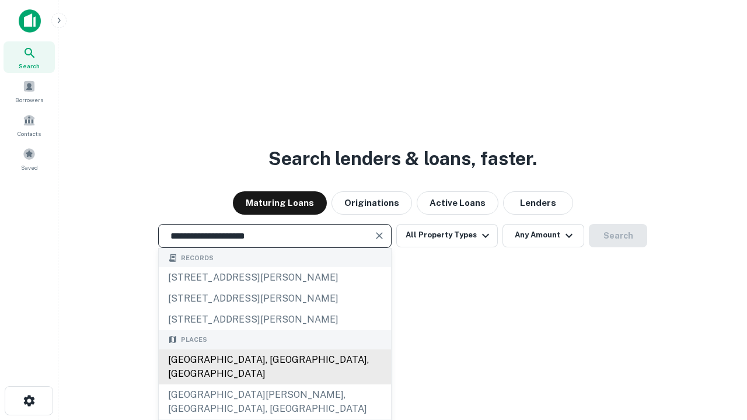
click at [274, 384] on div "[GEOGRAPHIC_DATA], [GEOGRAPHIC_DATA], [GEOGRAPHIC_DATA]" at bounding box center [275, 366] width 232 height 35
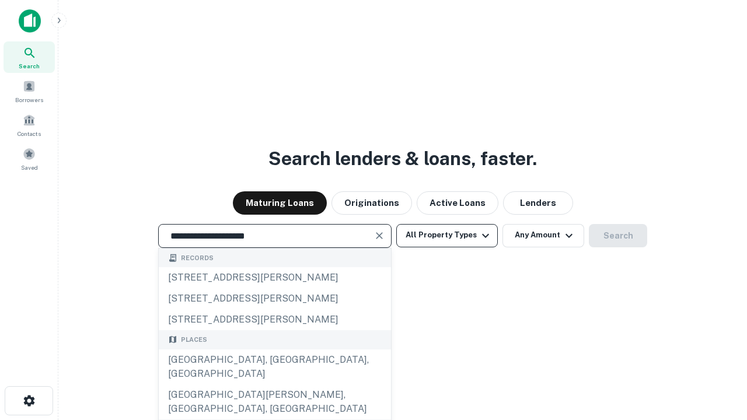
type input "**********"
click at [447, 235] on button "All Property Types" at bounding box center [446, 235] width 101 height 23
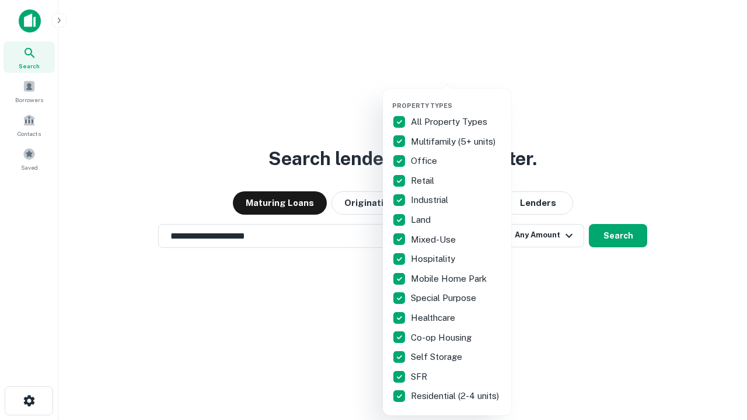
click at [456, 98] on button "button" at bounding box center [456, 98] width 128 height 1
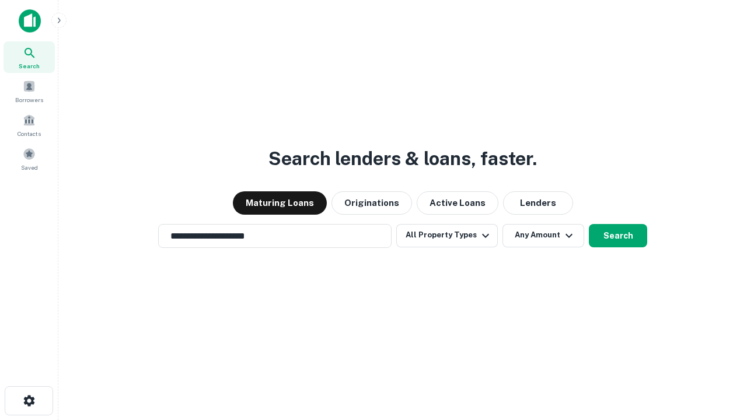
scroll to position [18, 0]
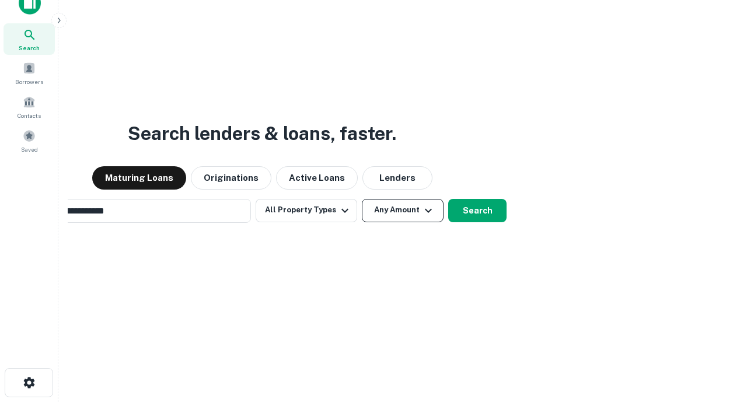
click at [362, 199] on button "Any Amount" at bounding box center [403, 210] width 82 height 23
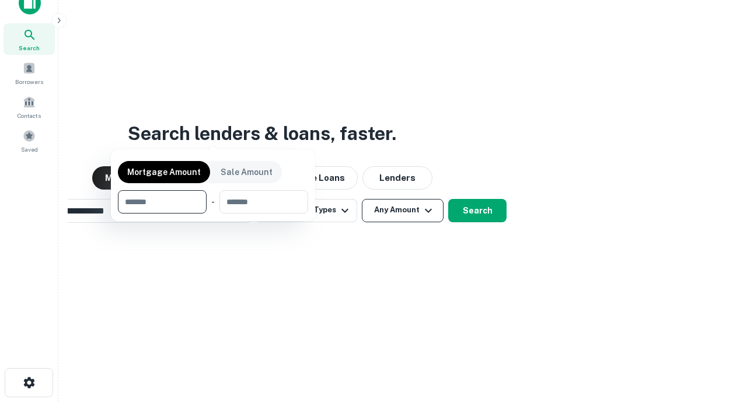
scroll to position [84, 330]
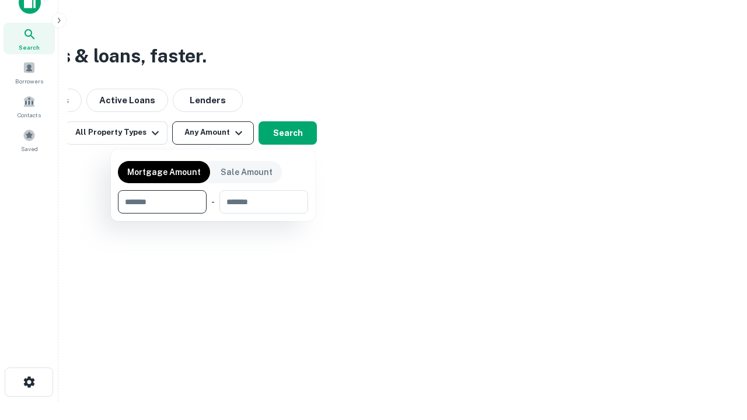
type input "*******"
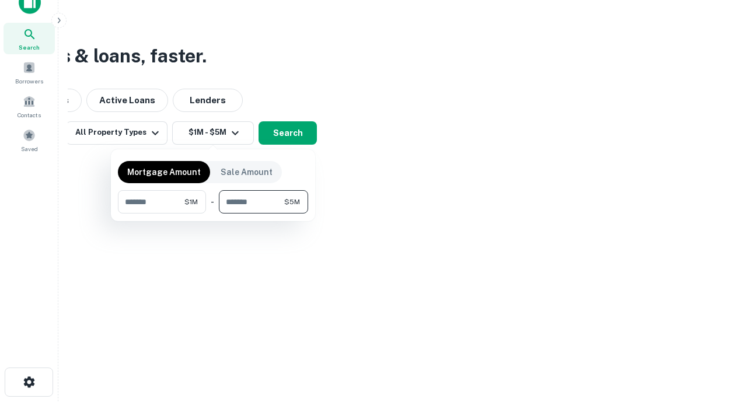
type input "*******"
click at [213, 213] on button "button" at bounding box center [213, 213] width 190 height 1
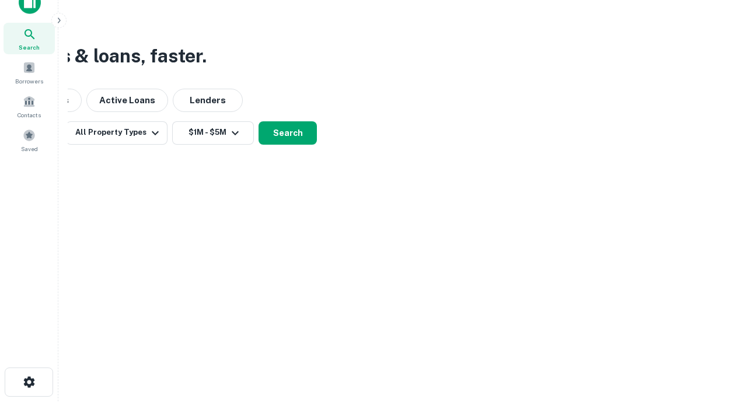
scroll to position [18, 0]
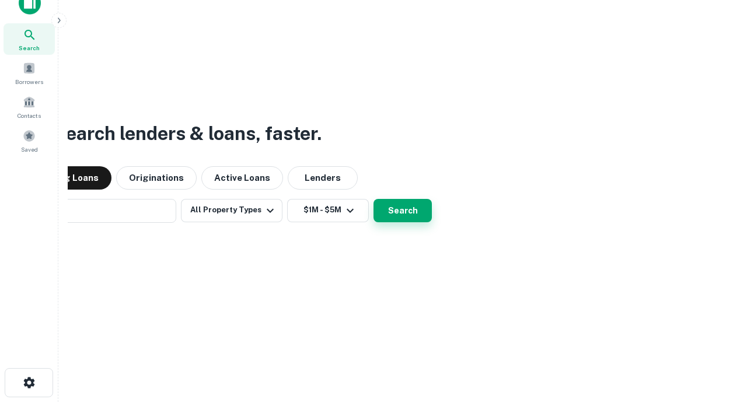
click at [373, 199] on button "Search" at bounding box center [402, 210] width 58 height 23
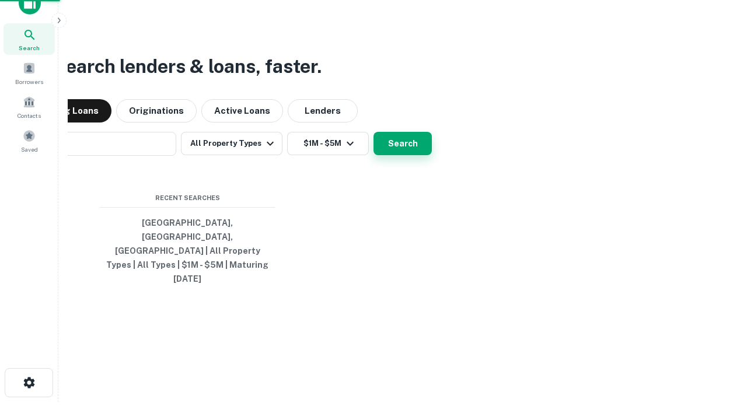
scroll to position [19, 0]
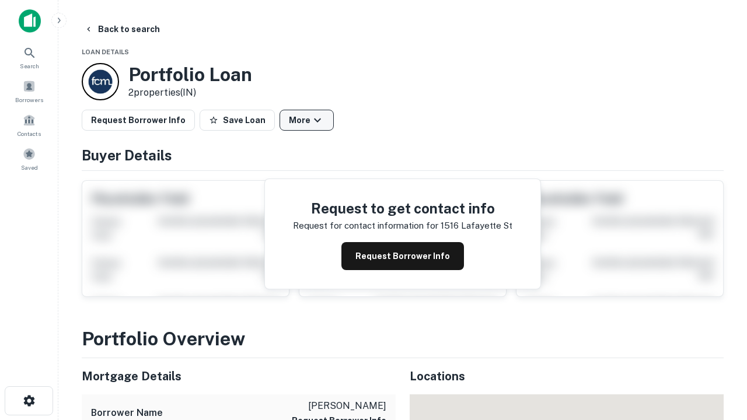
click at [306, 120] on button "More" at bounding box center [306, 120] width 54 height 21
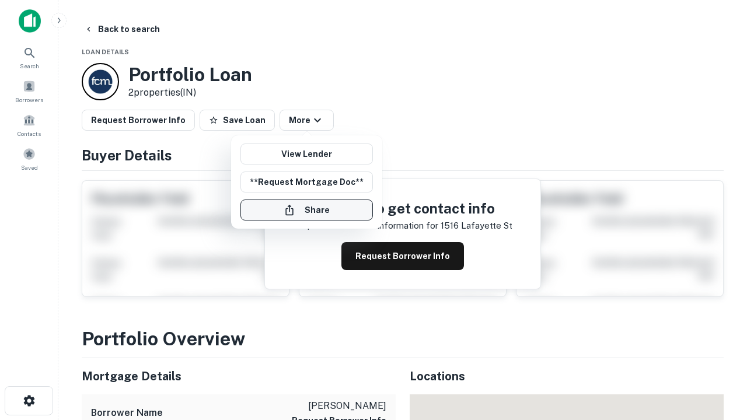
click at [306, 210] on button "Share" at bounding box center [306, 209] width 132 height 21
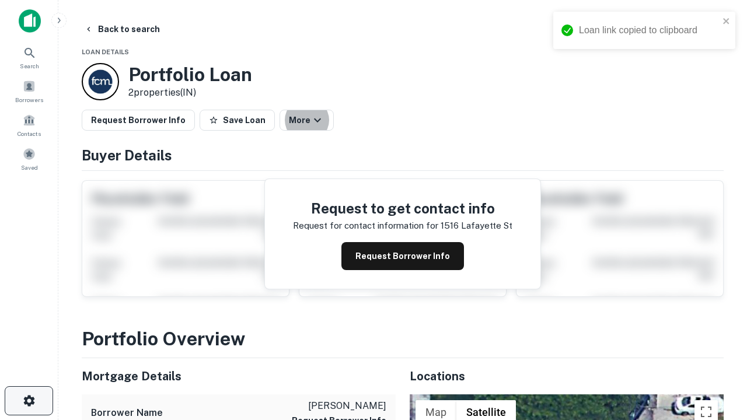
click at [29, 401] on icon "button" at bounding box center [29, 401] width 14 height 14
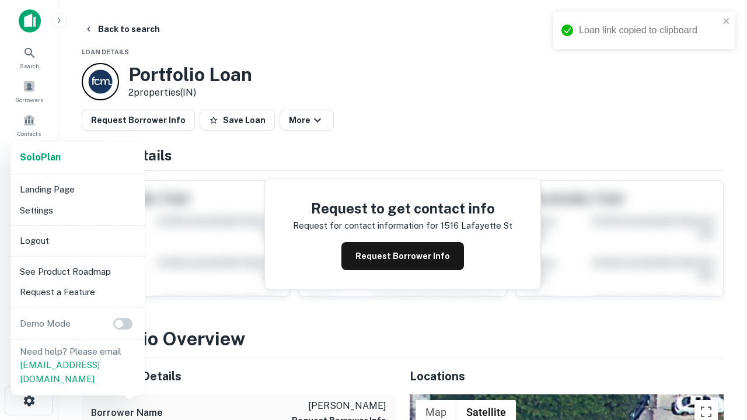
click at [77, 240] on li "Logout" at bounding box center [77, 240] width 125 height 21
